Goal: Register for event/course

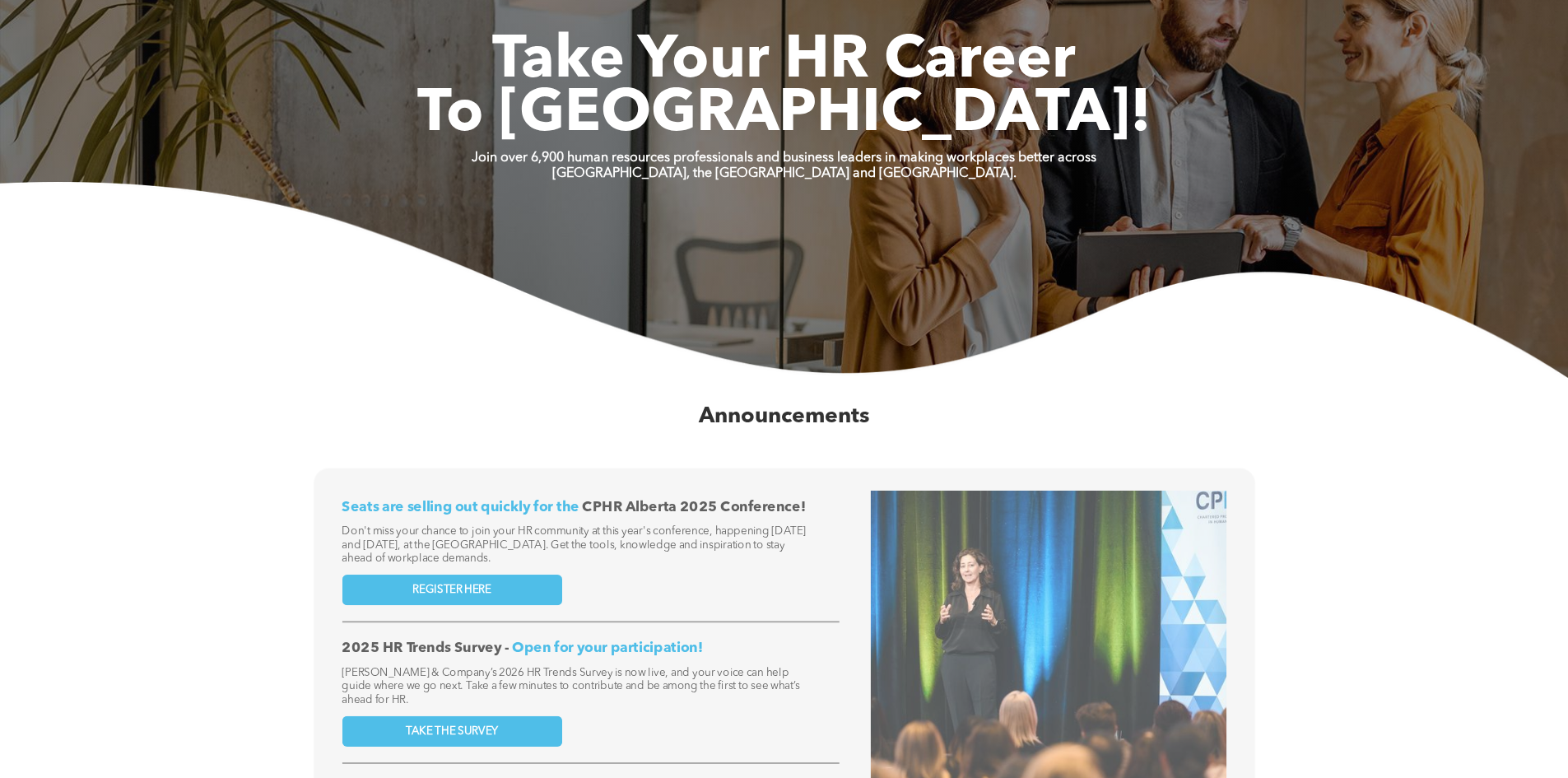
scroll to position [247, 0]
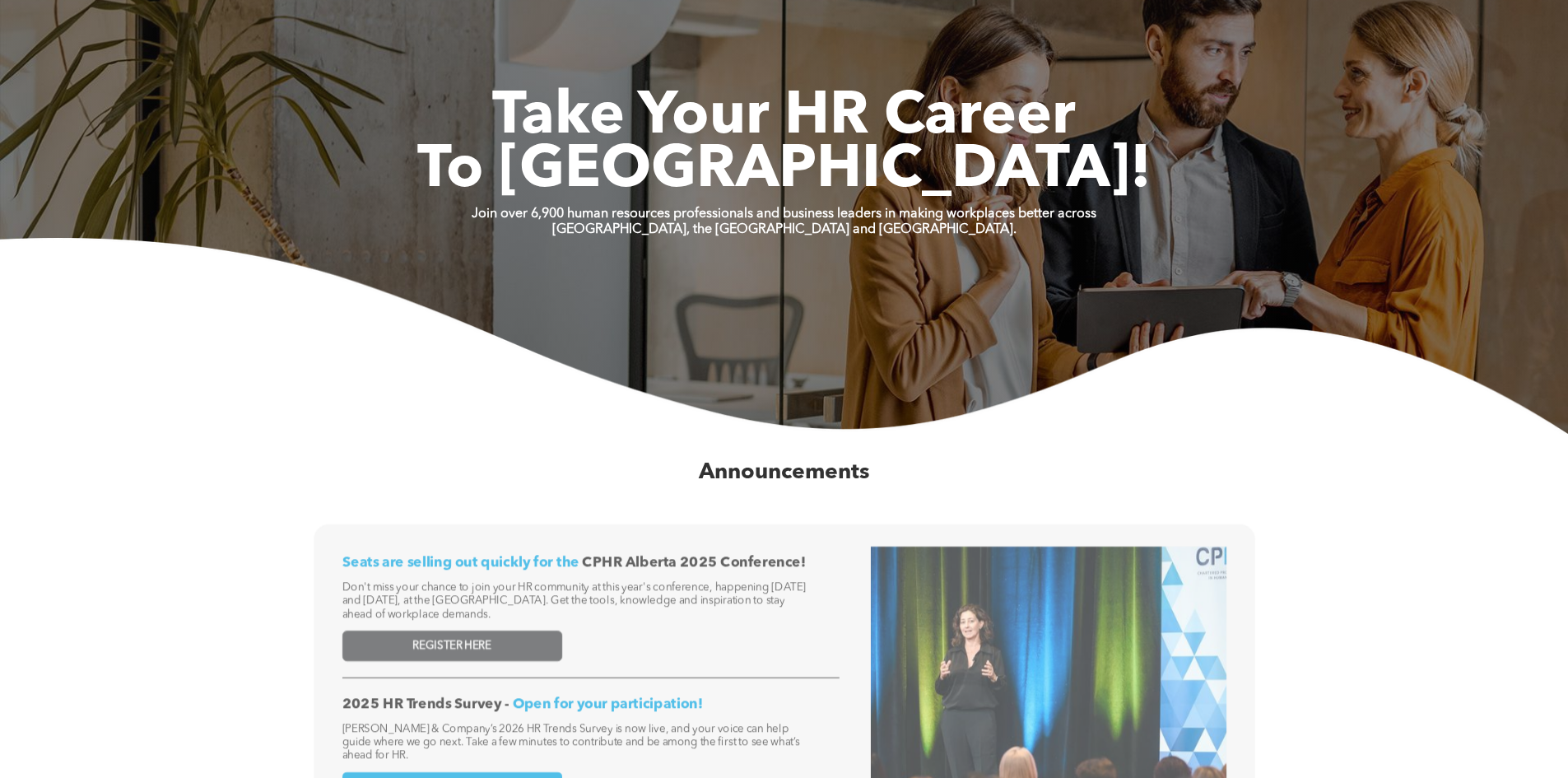
click at [471, 641] on span "REGISTER HERE" at bounding box center [451, 646] width 78 height 14
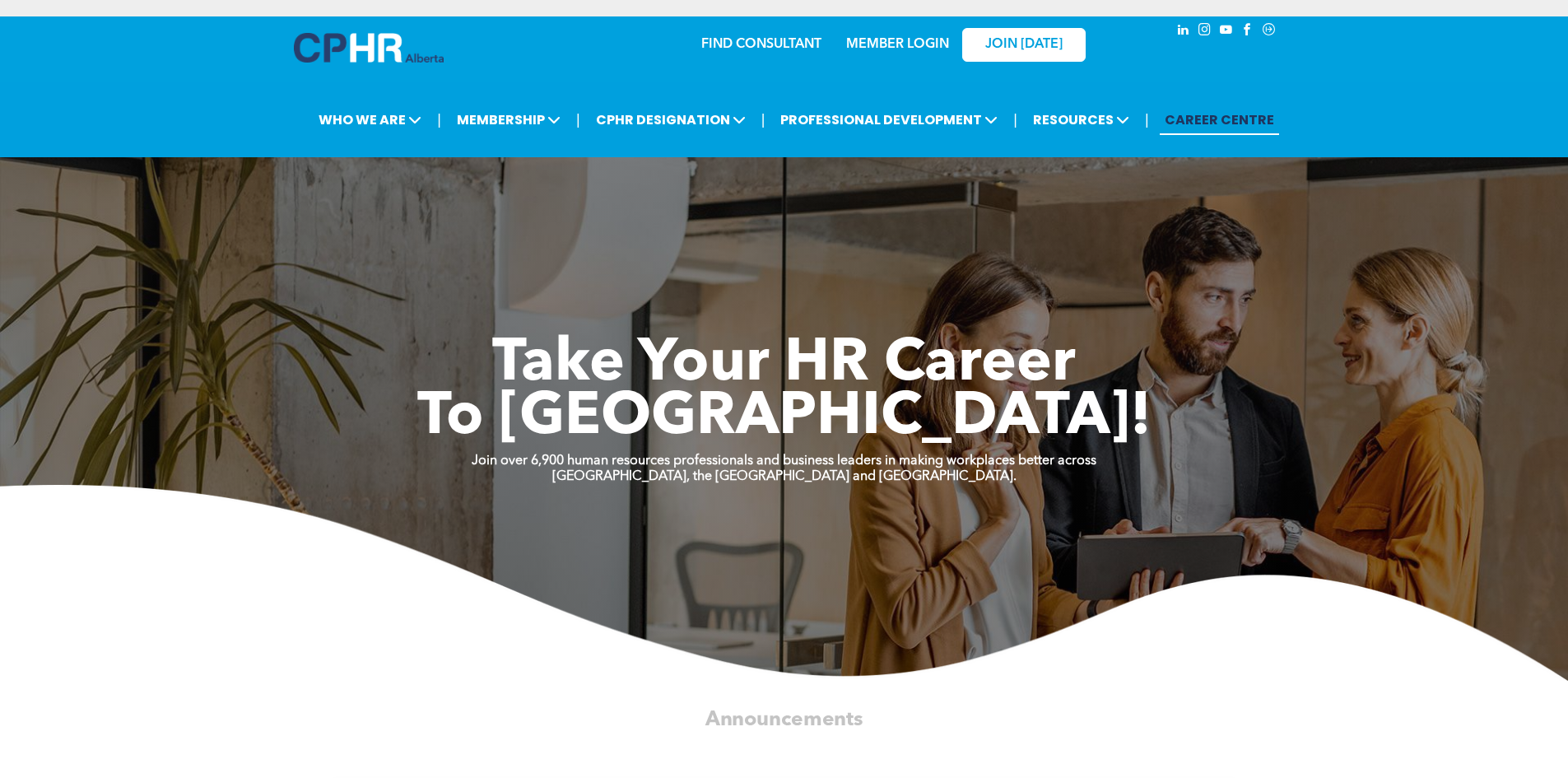
click at [876, 38] on link "MEMBER LOGIN" at bounding box center [897, 45] width 103 height 14
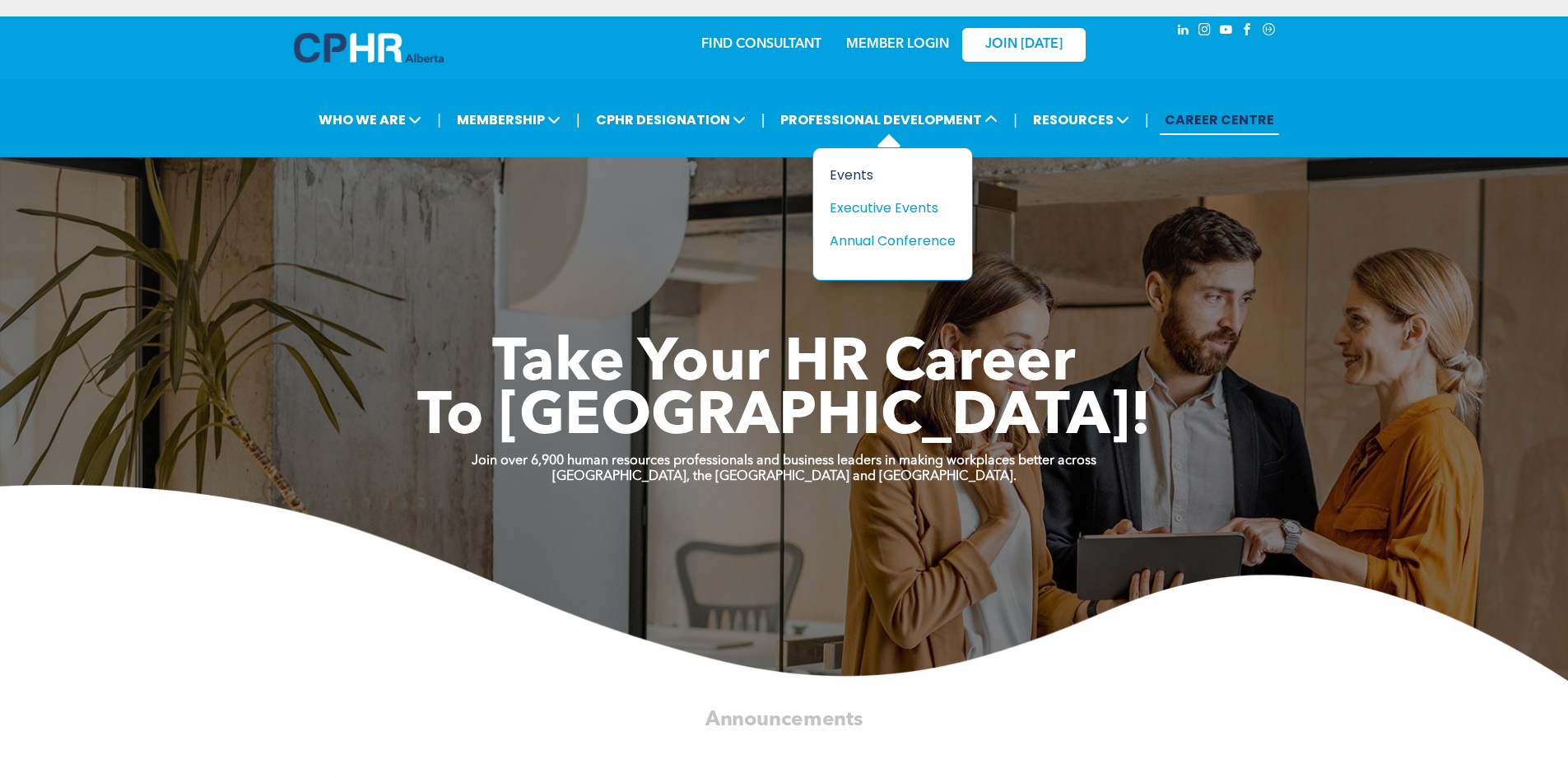
click at [849, 174] on div "Events" at bounding box center [887, 175] width 114 height 20
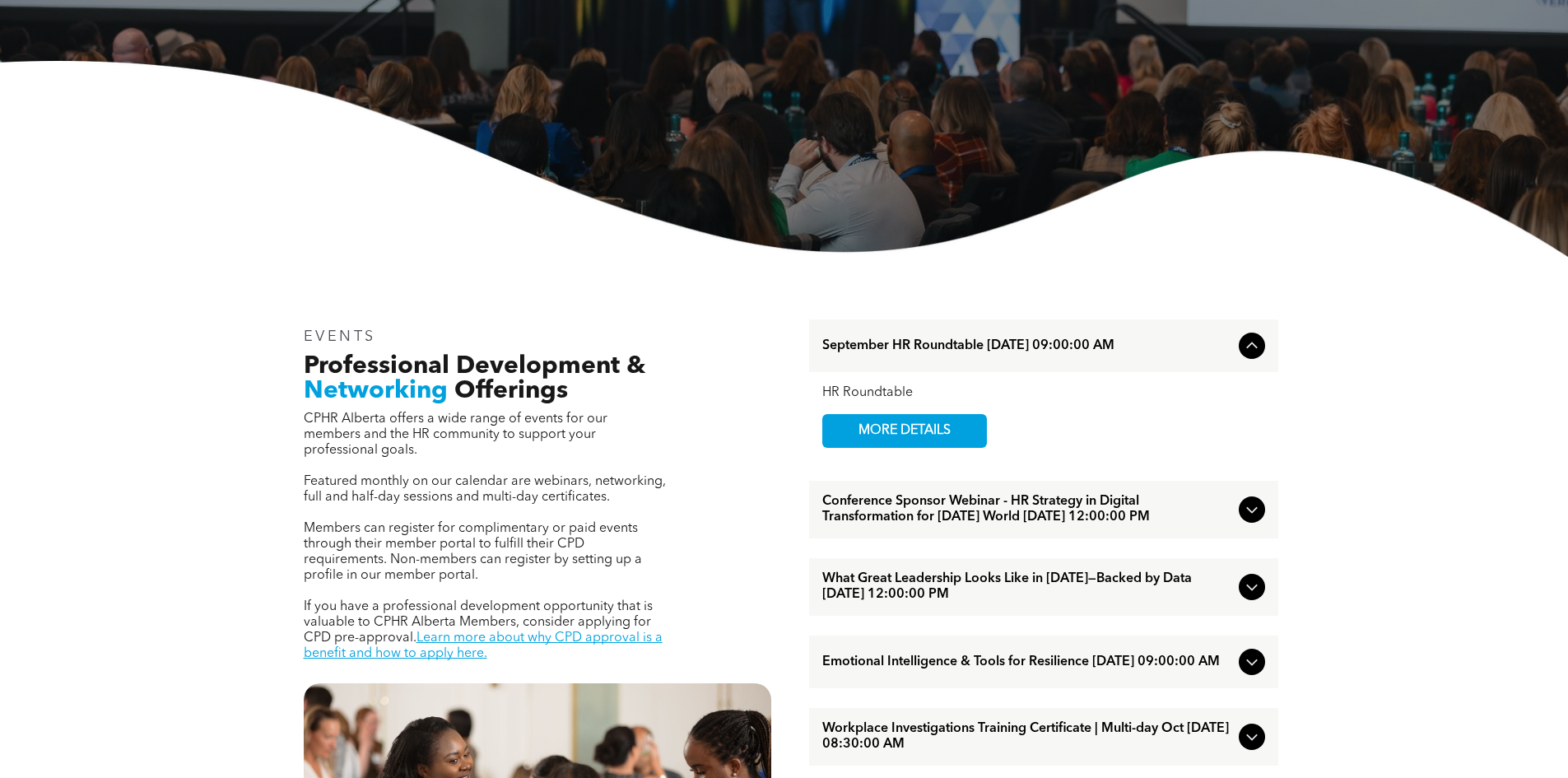
scroll to position [411, 0]
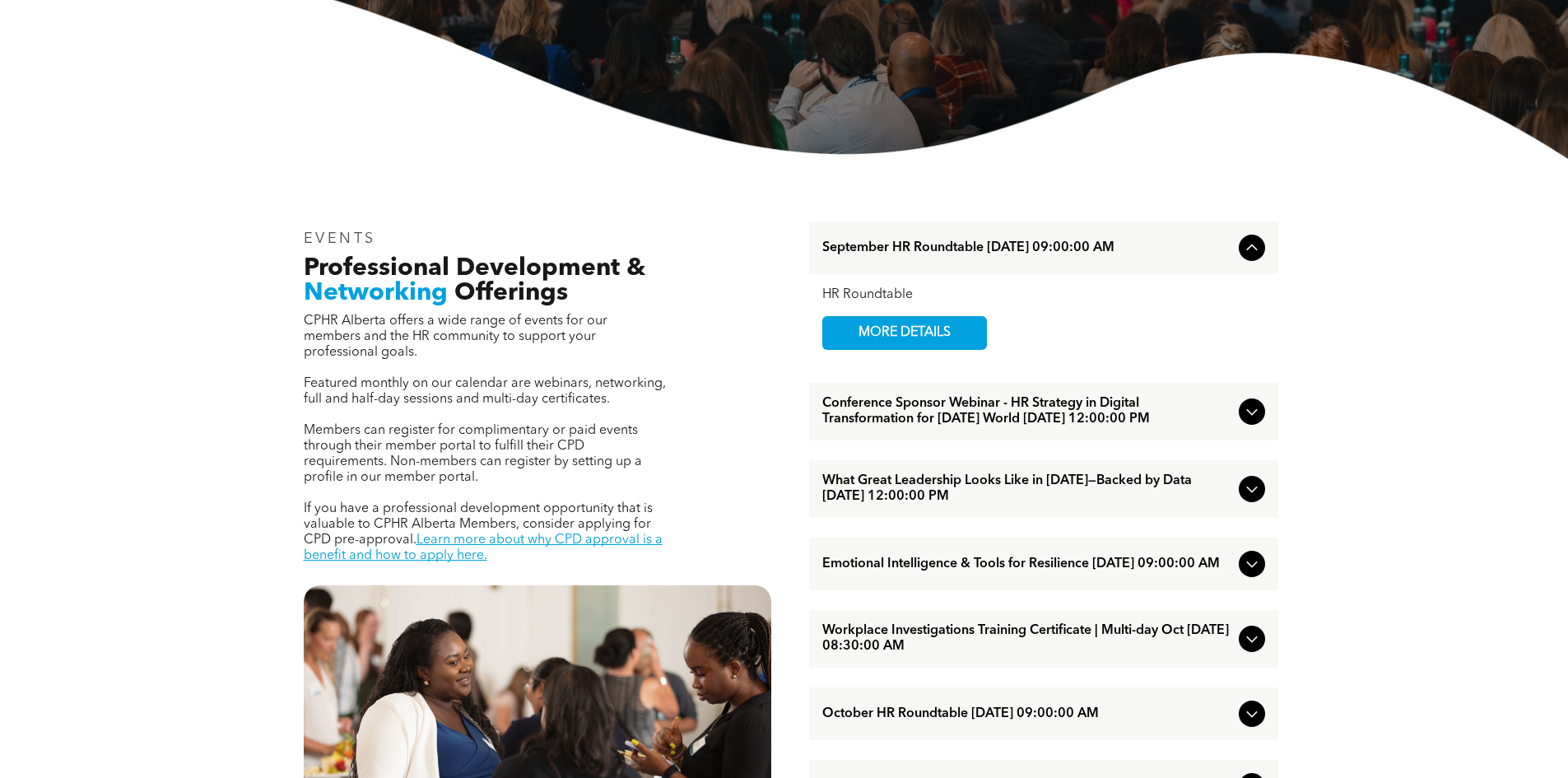
click at [1249, 421] on icon at bounding box center [1251, 411] width 20 height 20
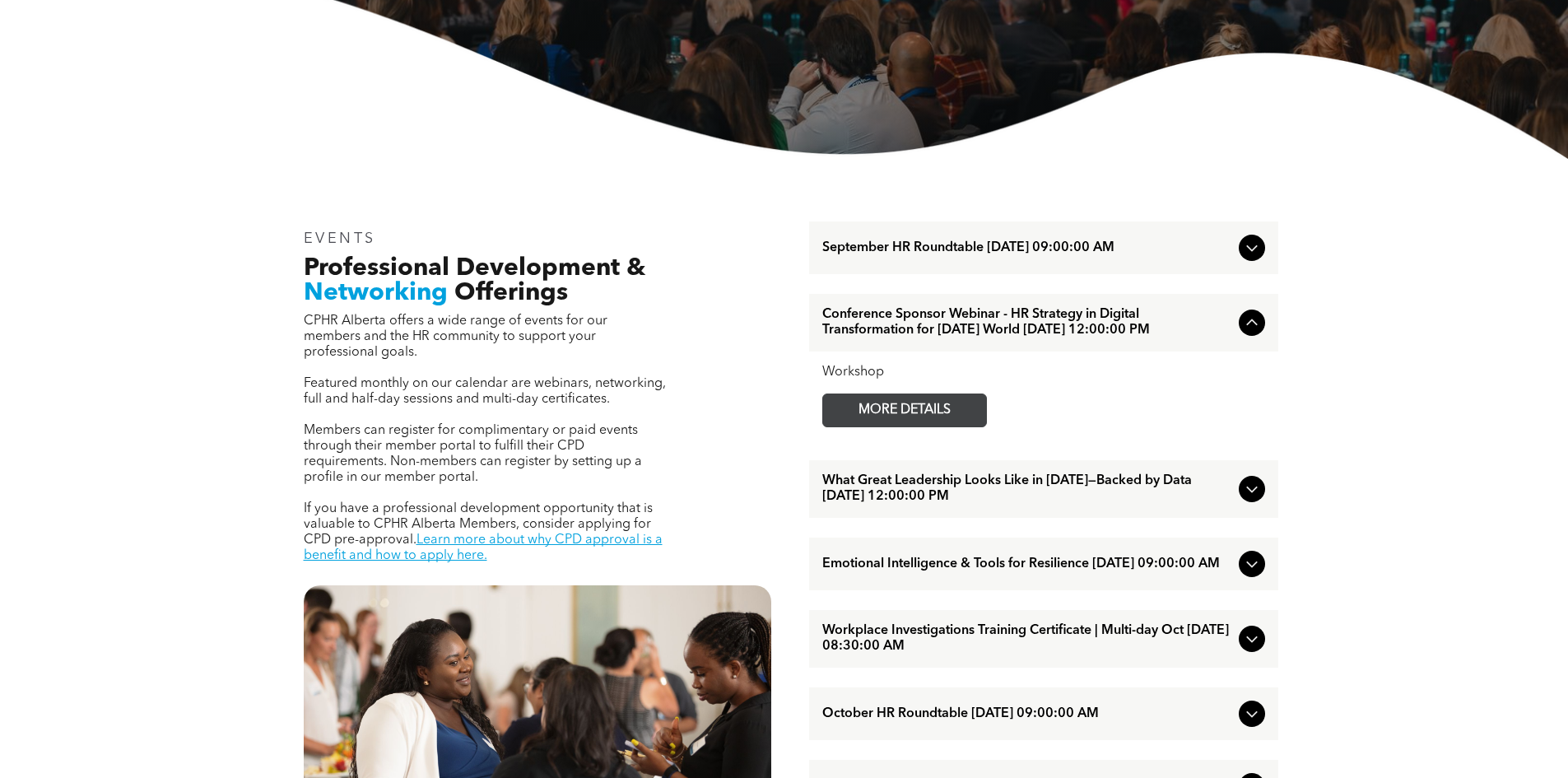
click at [903, 425] on span "MORE DETAILS" at bounding box center [904, 410] width 130 height 32
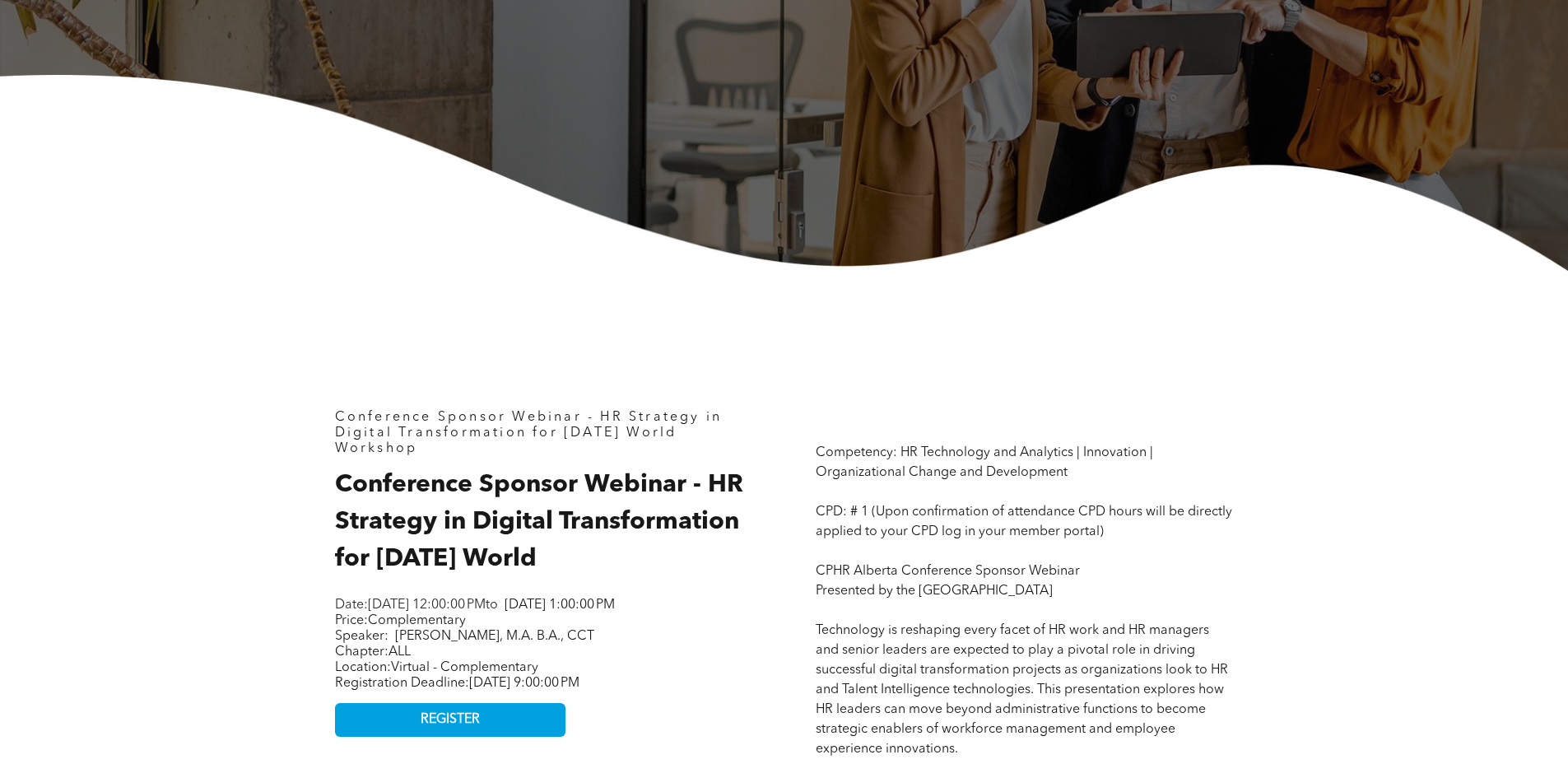
scroll to position [493, 0]
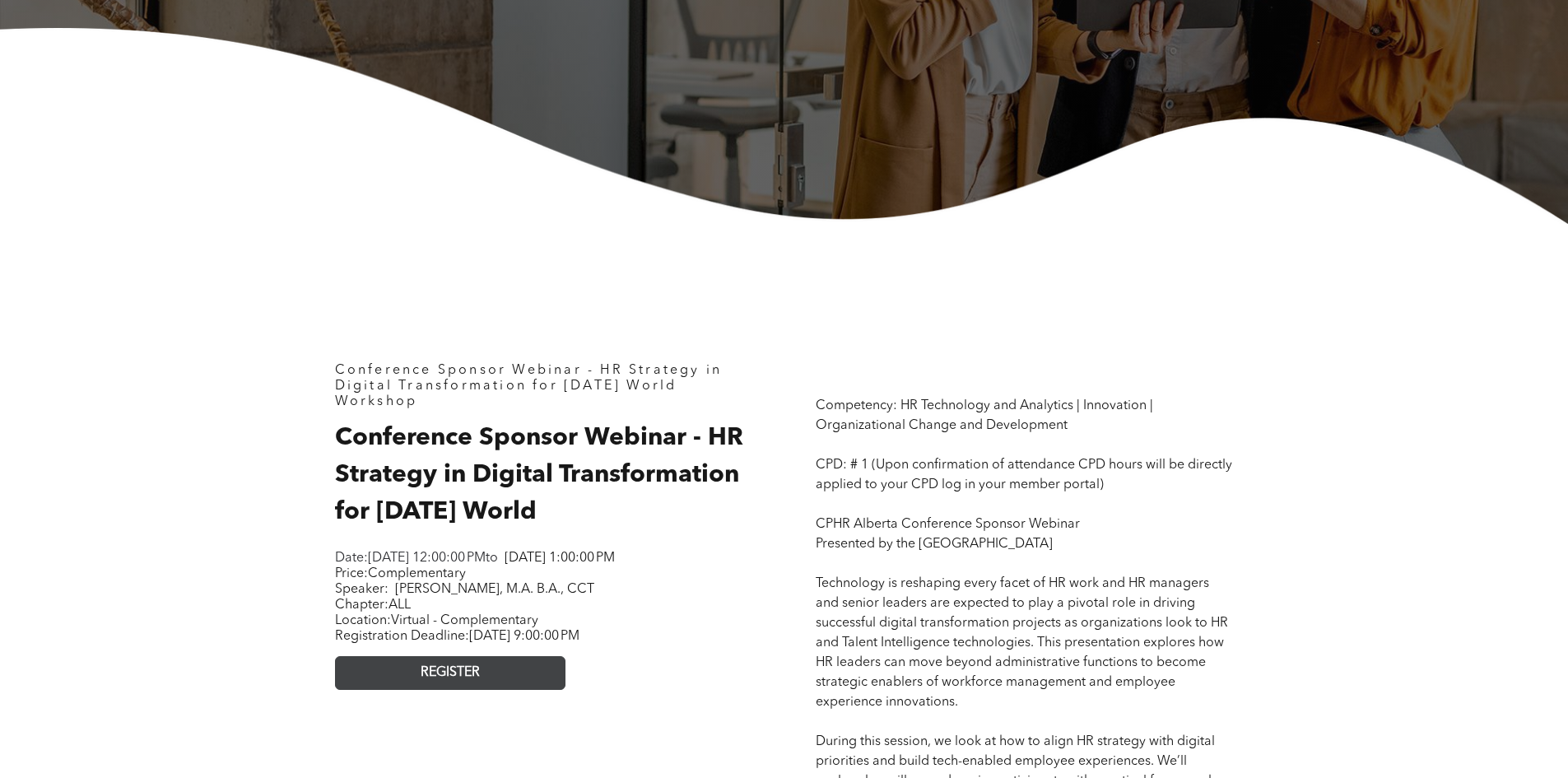
click at [539, 684] on link "REGISTER" at bounding box center [449, 673] width 230 height 34
